Goal: Task Accomplishment & Management: Manage account settings

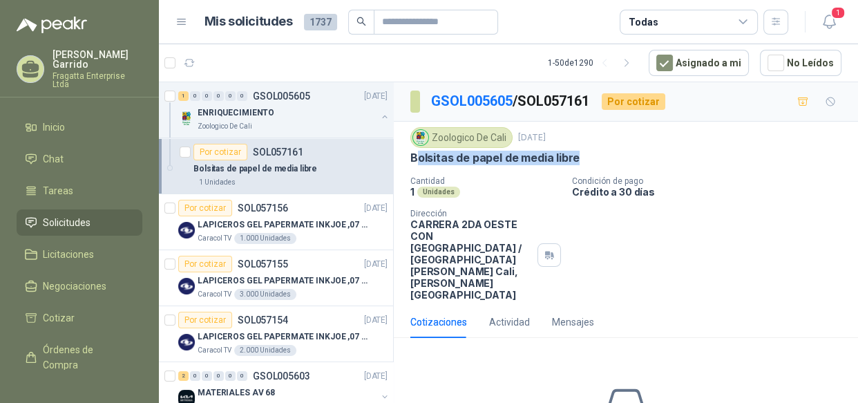
drag, startPoint x: 587, startPoint y: 156, endPoint x: 417, endPoint y: 158, distance: 170.0
click at [417, 158] on div "Bolsitas de papel de media libre" at bounding box center [625, 158] width 431 height 15
click at [831, 19] on icon "button" at bounding box center [829, 21] width 17 height 17
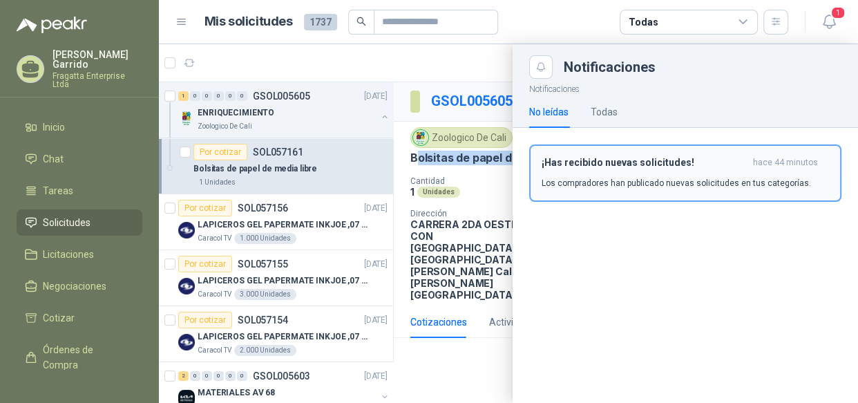
click at [648, 164] on h3 "¡Has recibido nuevas solicitudes!" at bounding box center [645, 163] width 206 height 12
